Goal: Information Seeking & Learning: Check status

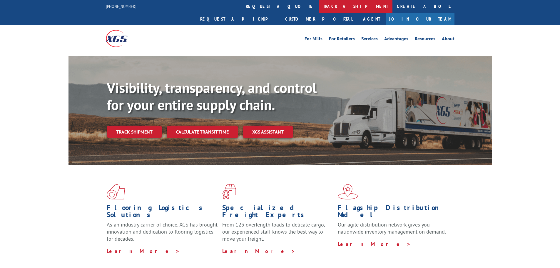
click at [319, 7] on link "track a shipment" at bounding box center [356, 6] width 74 height 13
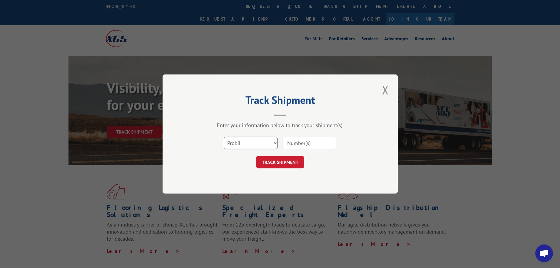
click at [256, 145] on select "Select category... Probill BOL PO" at bounding box center [251, 143] width 54 height 12
select select "bol"
click at [224, 137] on select "Select category... Probill BOL PO" at bounding box center [251, 143] width 54 height 12
paste input "361944"
type input "361944"
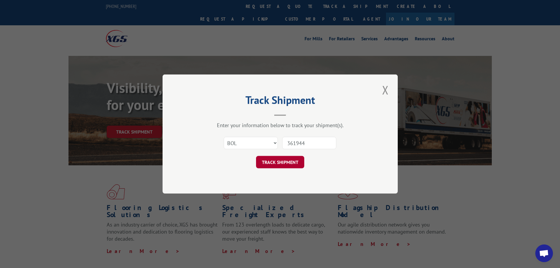
click at [284, 159] on button "TRACK SHIPMENT" at bounding box center [280, 162] width 48 height 12
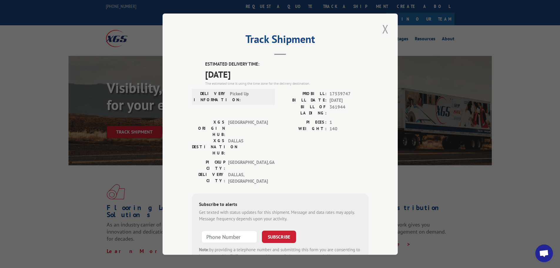
click at [384, 30] on button "Close modal" at bounding box center [385, 29] width 10 height 16
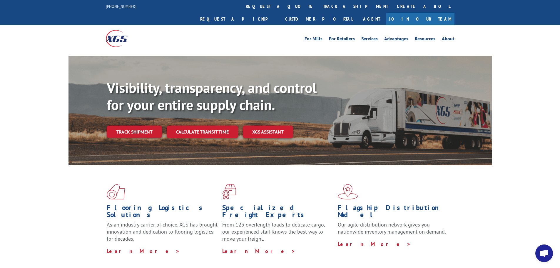
click at [319, 8] on link "track a shipment" at bounding box center [356, 6] width 74 height 13
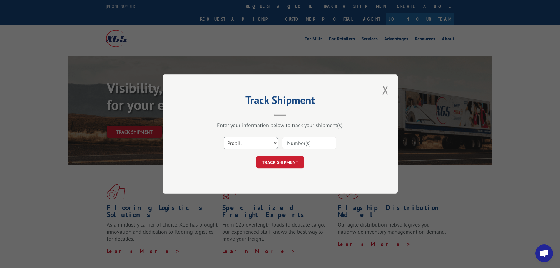
click at [246, 141] on select "Select category... Probill BOL PO" at bounding box center [251, 143] width 54 height 12
select select "bol"
click at [224, 137] on select "Select category... Probill BOL PO" at bounding box center [251, 143] width 54 height 12
paste input "361944"
type input "361944"
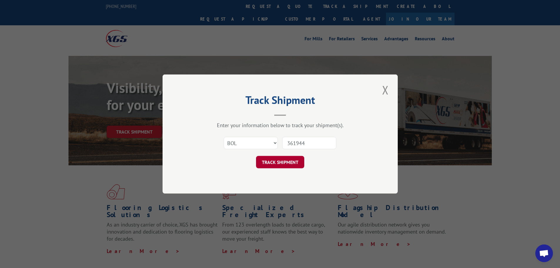
click at [284, 162] on button "TRACK SHIPMENT" at bounding box center [280, 162] width 48 height 12
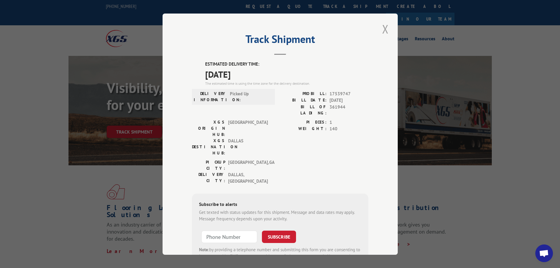
click at [385, 29] on button "Close modal" at bounding box center [385, 29] width 10 height 16
